Goal: Information Seeking & Learning: Understand process/instructions

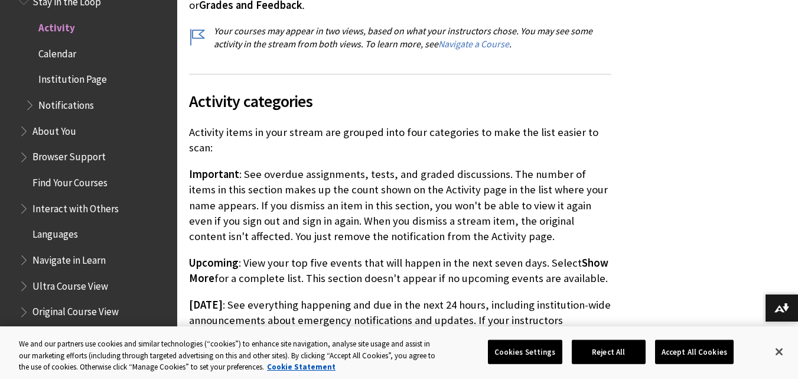
scroll to position [940, 0]
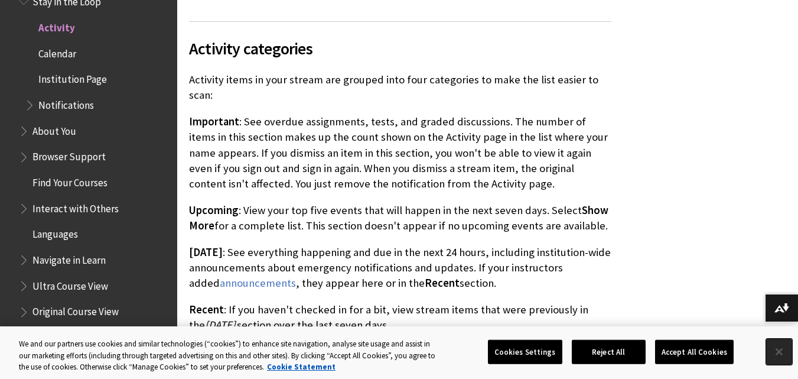
click at [774, 349] on button "Close" at bounding box center [780, 352] width 26 height 26
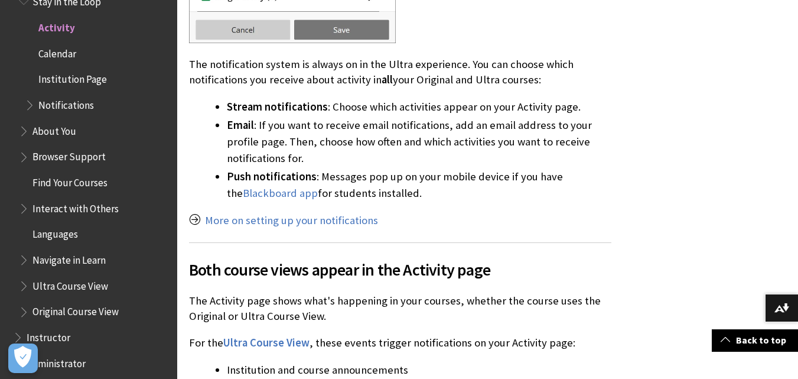
scroll to position [1701, 0]
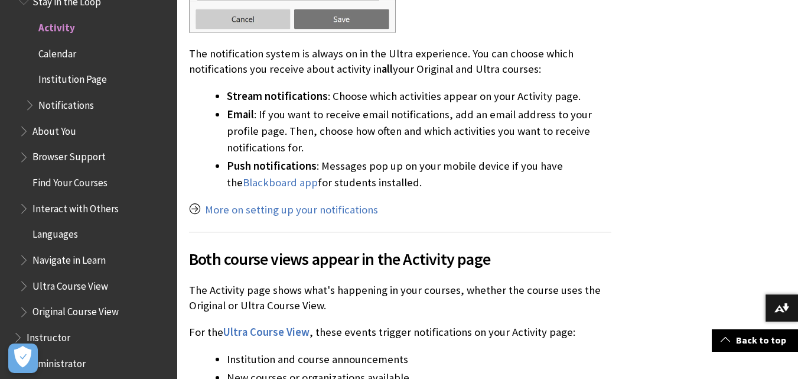
drag, startPoint x: 796, startPoint y: 232, endPoint x: 806, endPoint y: 230, distance: 9.6
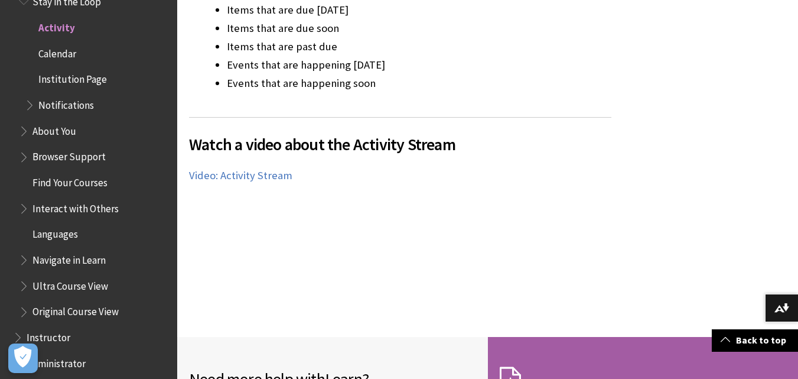
scroll to position [2346, 0]
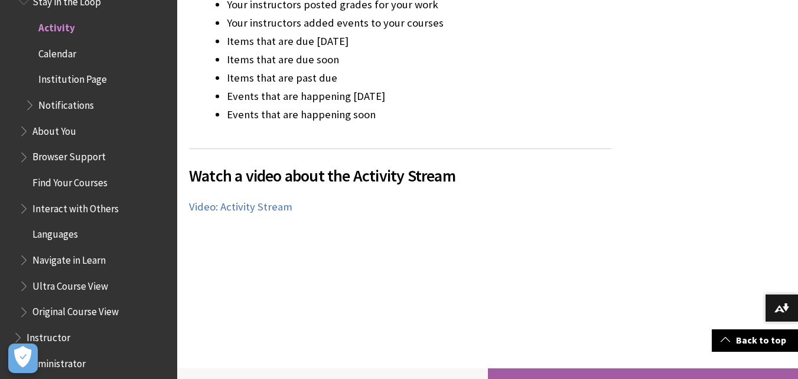
click at [92, 53] on span "Calendar" at bounding box center [97, 54] width 145 height 20
